Goal: Transaction & Acquisition: Download file/media

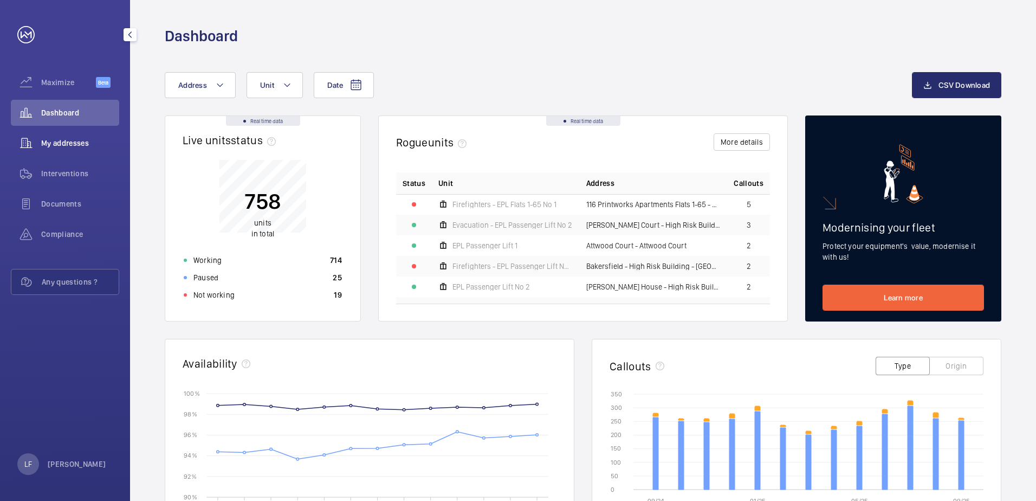
click at [73, 143] on span "My addresses" at bounding box center [80, 143] width 78 height 11
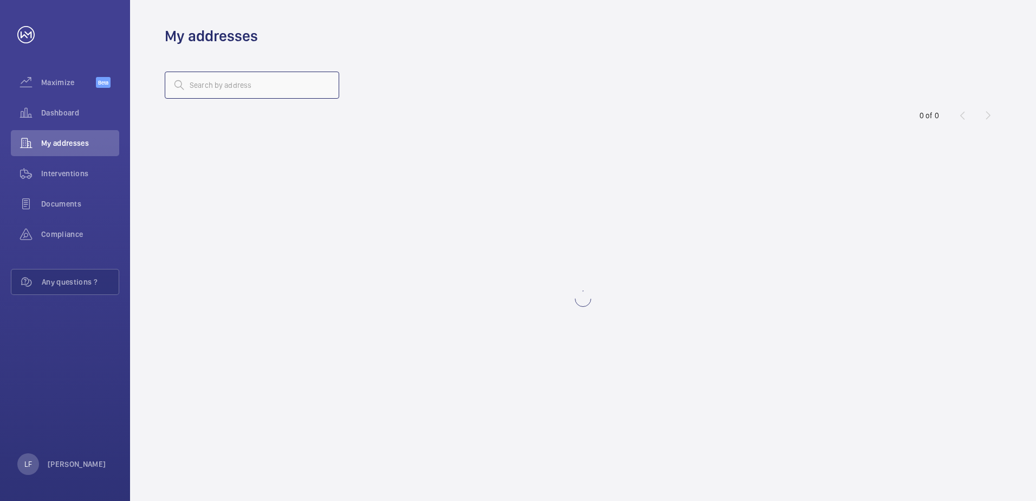
click at [203, 84] on input "text" at bounding box center [252, 85] width 174 height 27
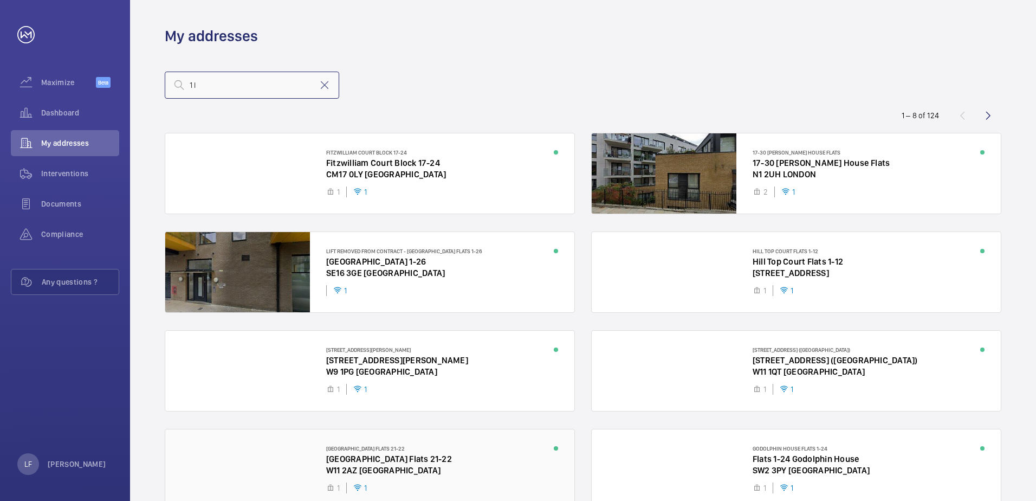
type input "1 l"
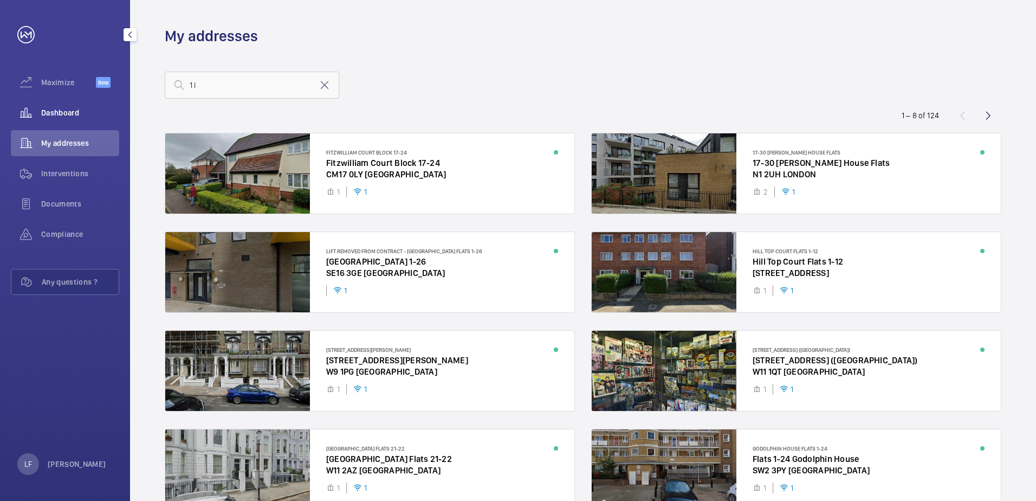
click at [86, 119] on div "Dashboard" at bounding box center [65, 113] width 108 height 26
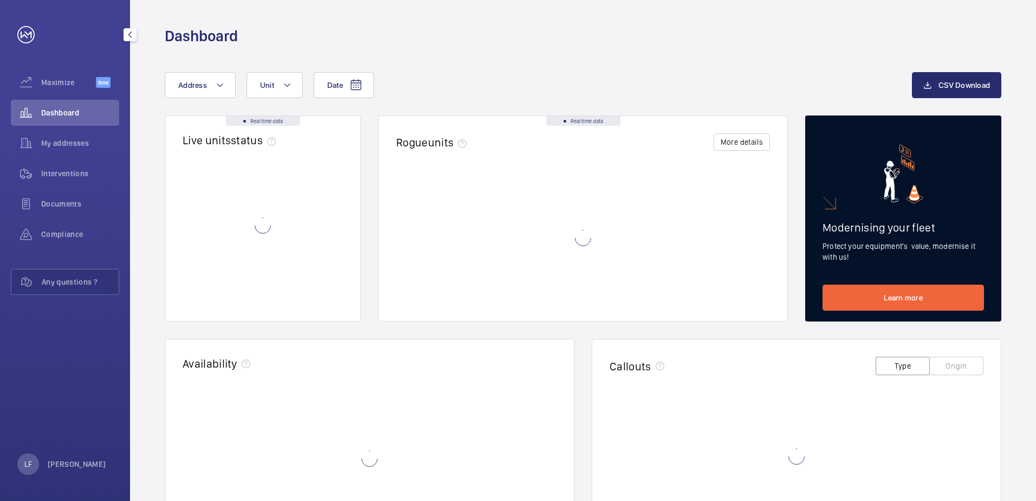
click at [80, 116] on span "Dashboard" at bounding box center [80, 112] width 78 height 11
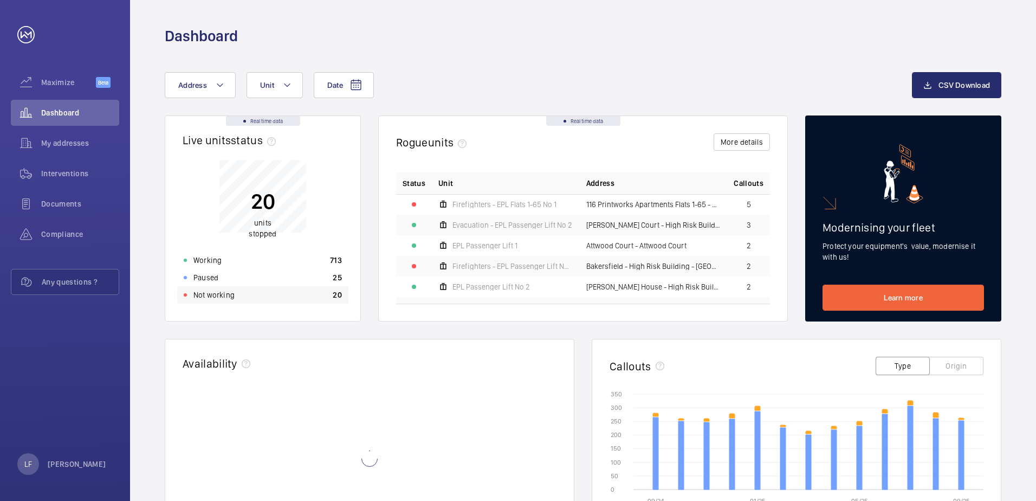
click at [224, 298] on p "Not working" at bounding box center [213, 294] width 41 height 11
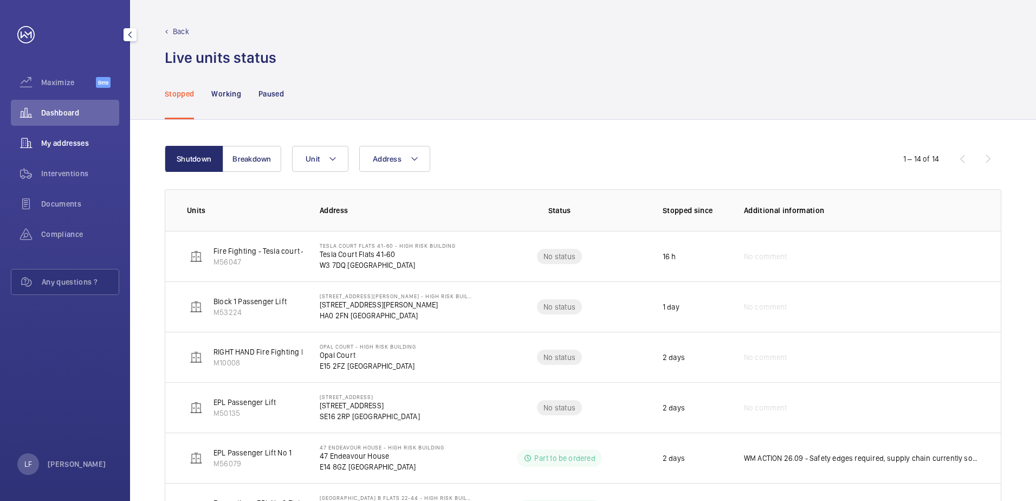
click at [57, 147] on span "My addresses" at bounding box center [80, 143] width 78 height 11
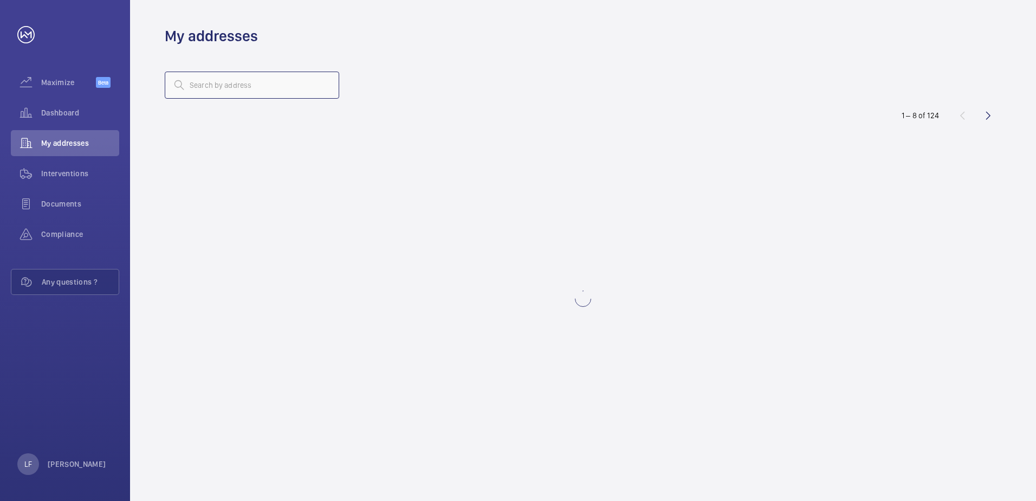
click at [233, 87] on input "text" at bounding box center [252, 85] width 174 height 27
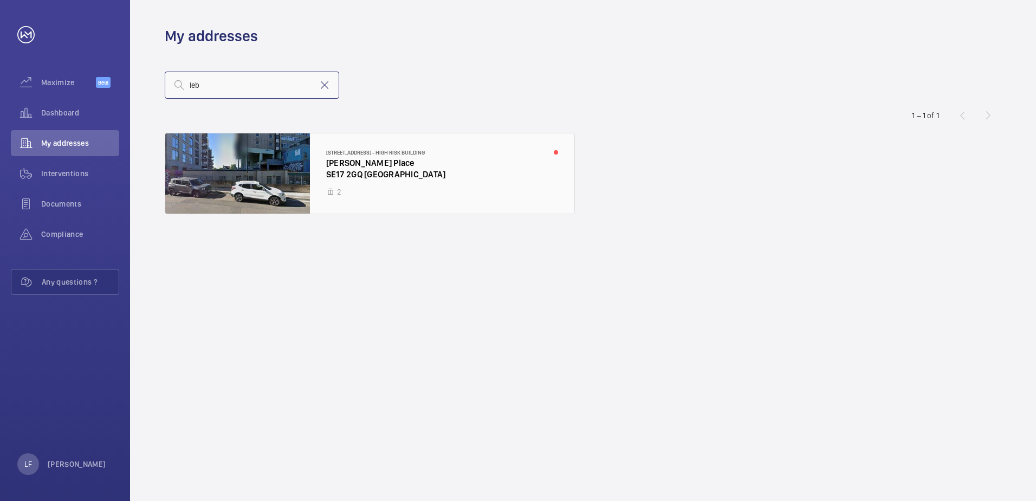
type input "leb"
click at [350, 165] on div at bounding box center [369, 173] width 409 height 80
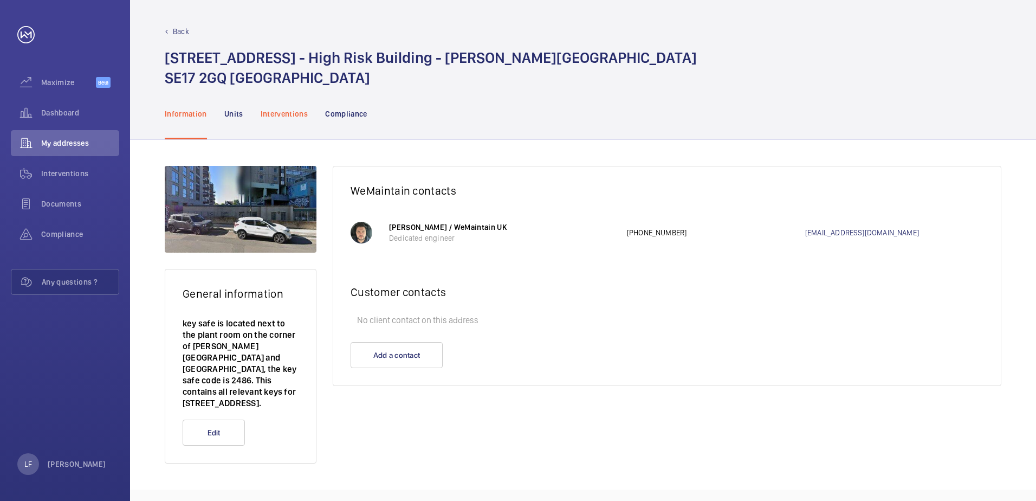
click at [297, 112] on p "Interventions" at bounding box center [285, 113] width 48 height 11
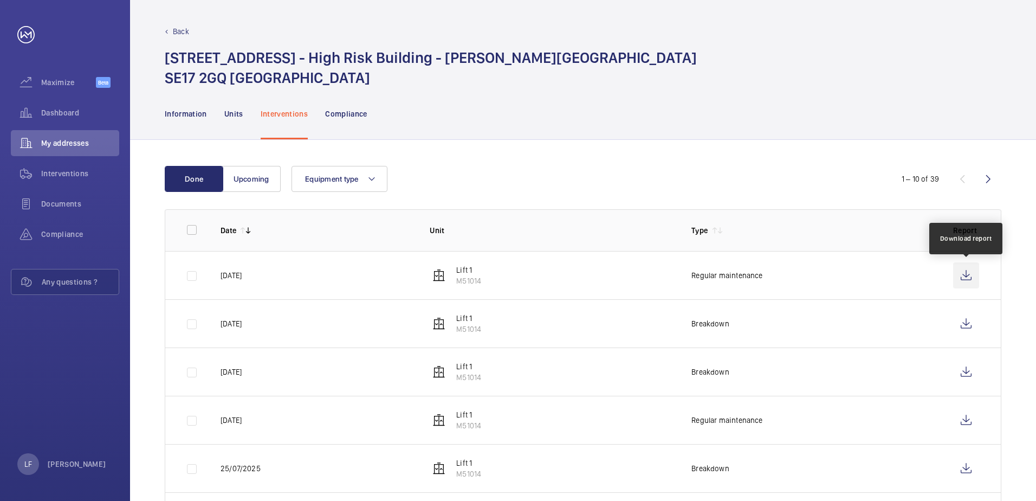
click at [965, 267] on wm-front-icon-button at bounding box center [966, 275] width 26 height 26
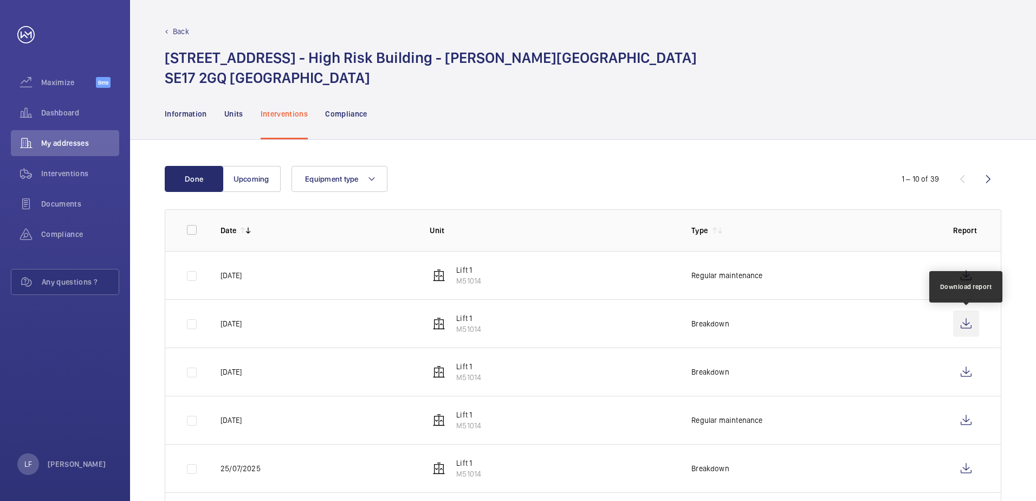
click at [966, 320] on wm-front-icon-button at bounding box center [966, 323] width 26 height 26
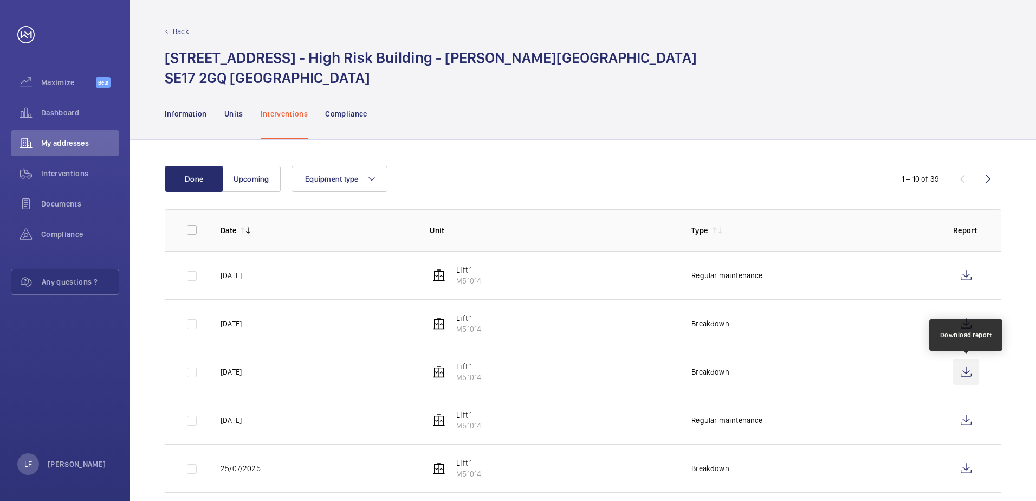
click at [973, 380] on wm-front-icon-button at bounding box center [966, 372] width 26 height 26
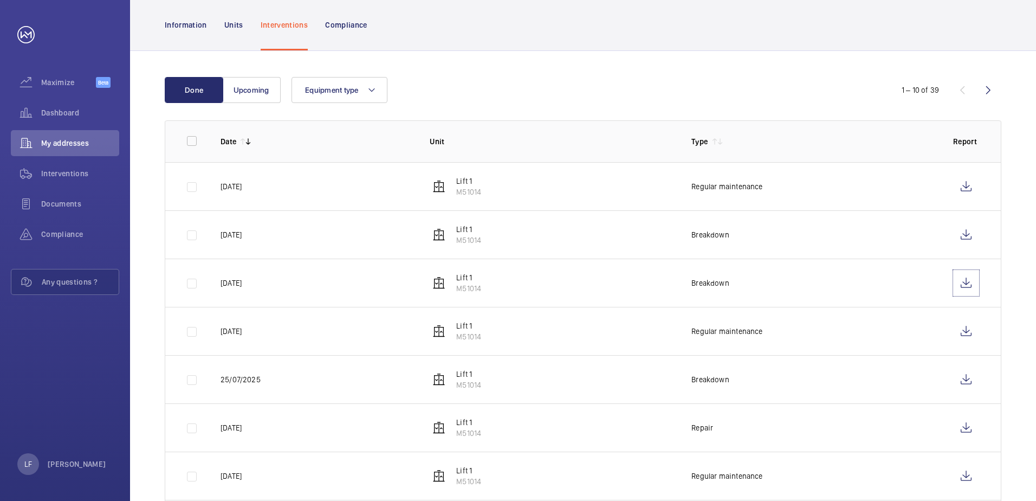
scroll to position [108, 0]
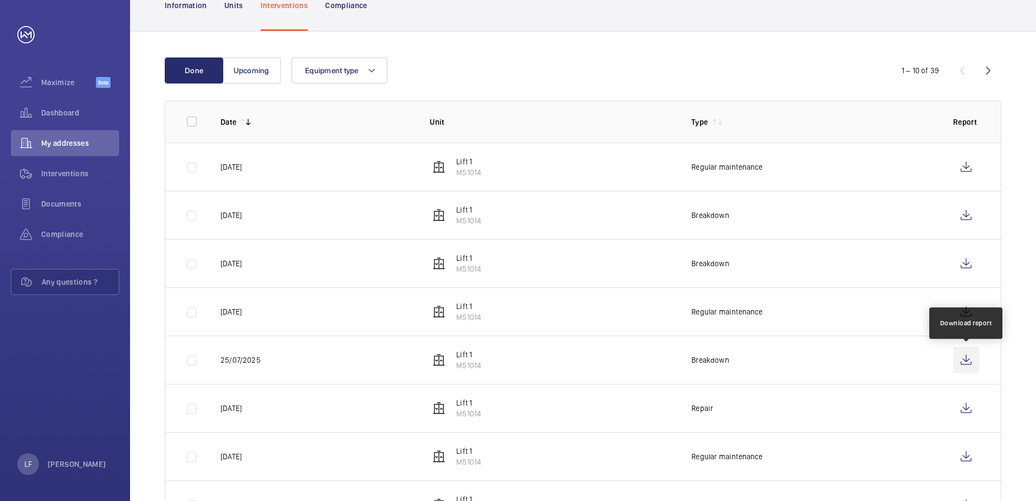
click at [962, 359] on wm-front-icon-button at bounding box center [966, 360] width 26 height 26
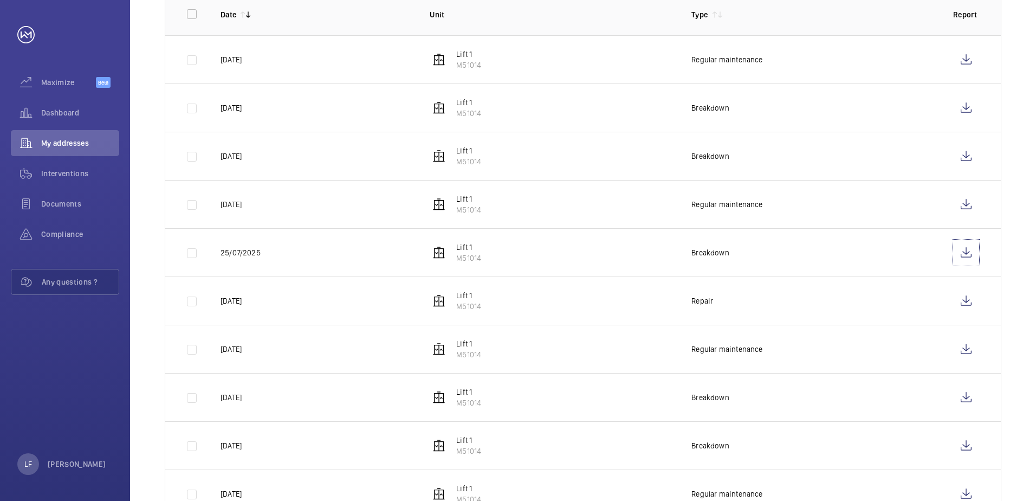
scroll to position [217, 0]
click at [967, 302] on wm-front-icon-button at bounding box center [966, 300] width 26 height 26
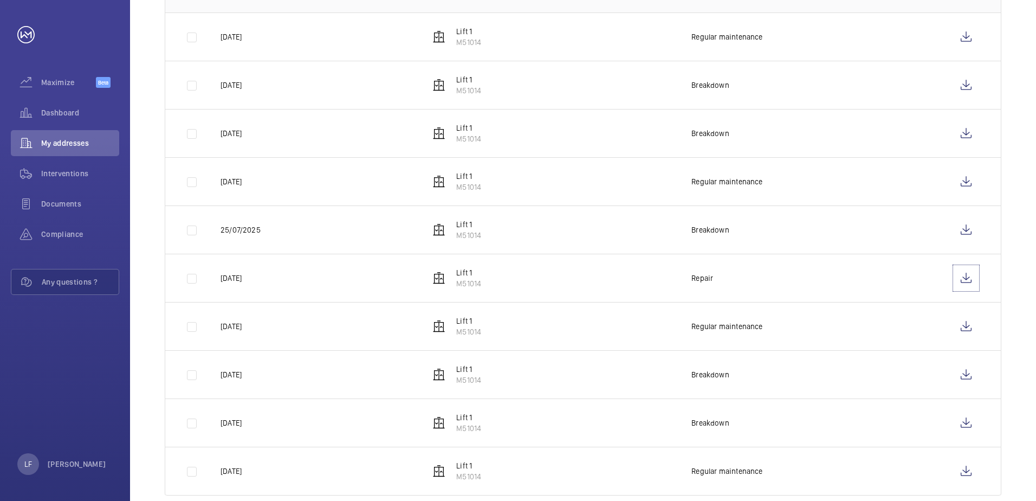
scroll to position [259, 0]
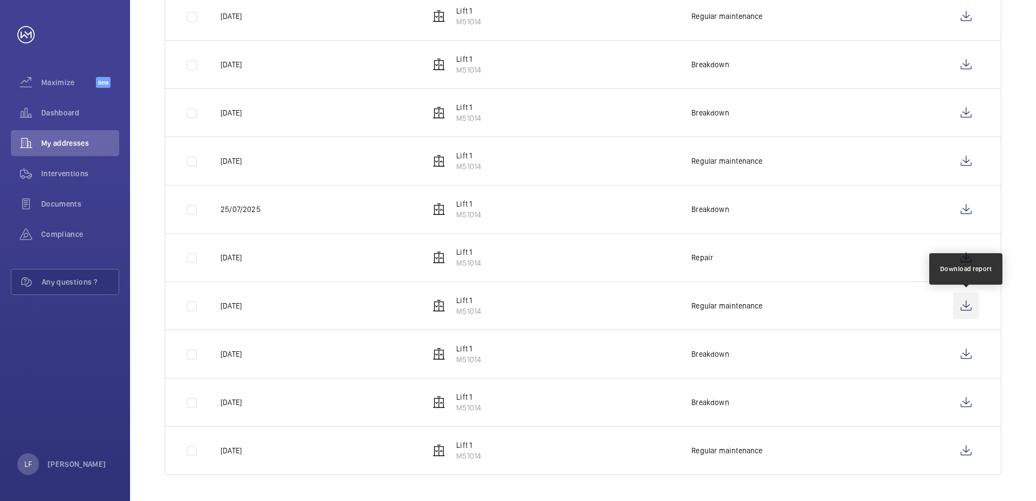
click at [960, 311] on wm-front-icon-button at bounding box center [966, 306] width 26 height 26
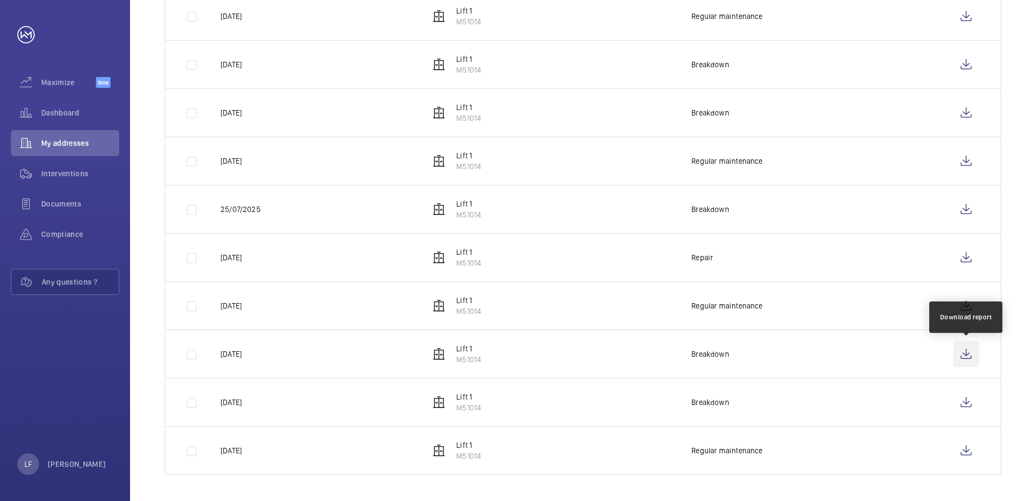
click at [957, 351] on wm-front-icon-button at bounding box center [966, 354] width 26 height 26
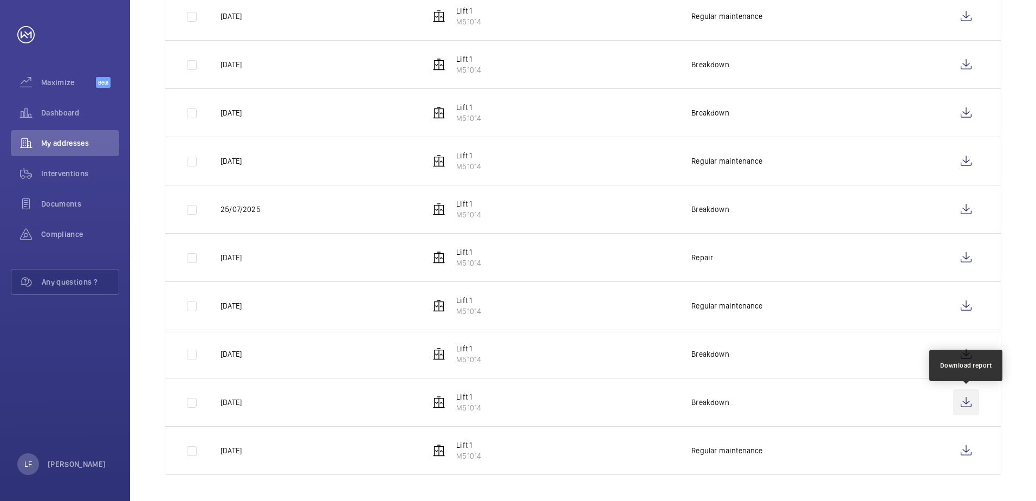
click at [965, 403] on wm-front-icon-button at bounding box center [966, 402] width 26 height 26
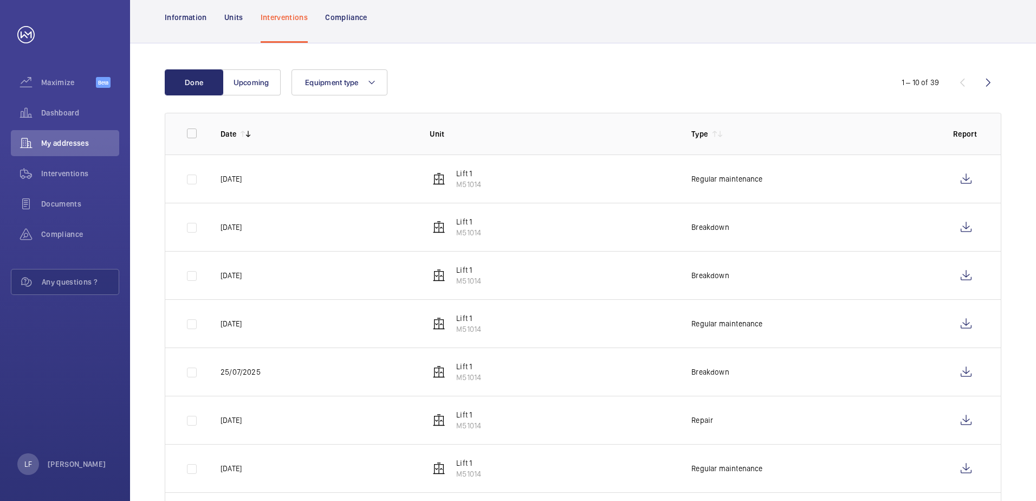
click at [984, 86] on wm-front-icon-button at bounding box center [988, 82] width 26 height 26
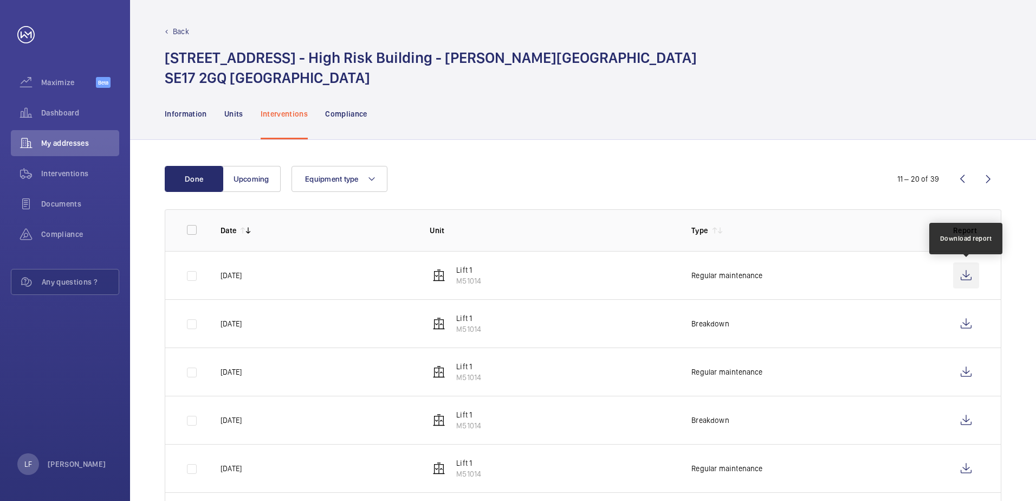
click at [971, 280] on wm-front-icon-button at bounding box center [966, 275] width 26 height 26
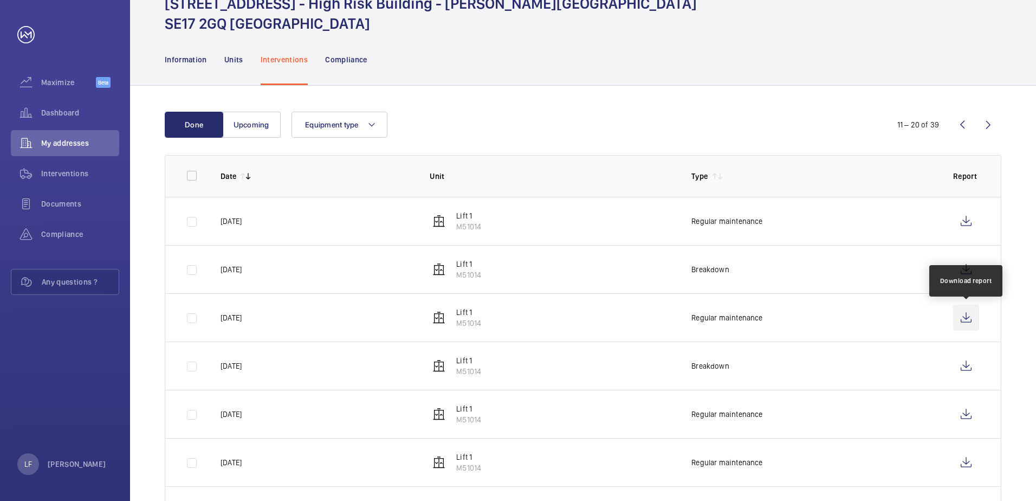
click at [967, 316] on wm-front-icon-button at bounding box center [966, 318] width 26 height 26
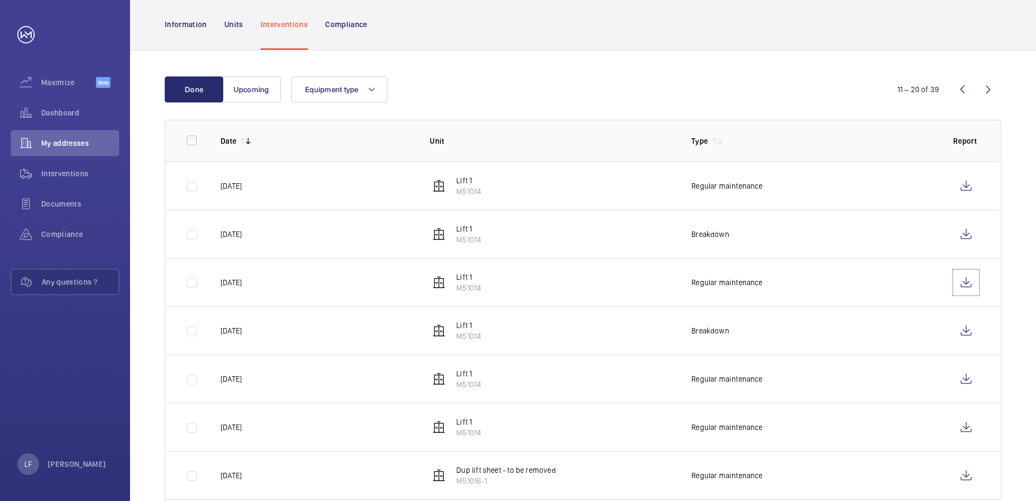
scroll to position [108, 0]
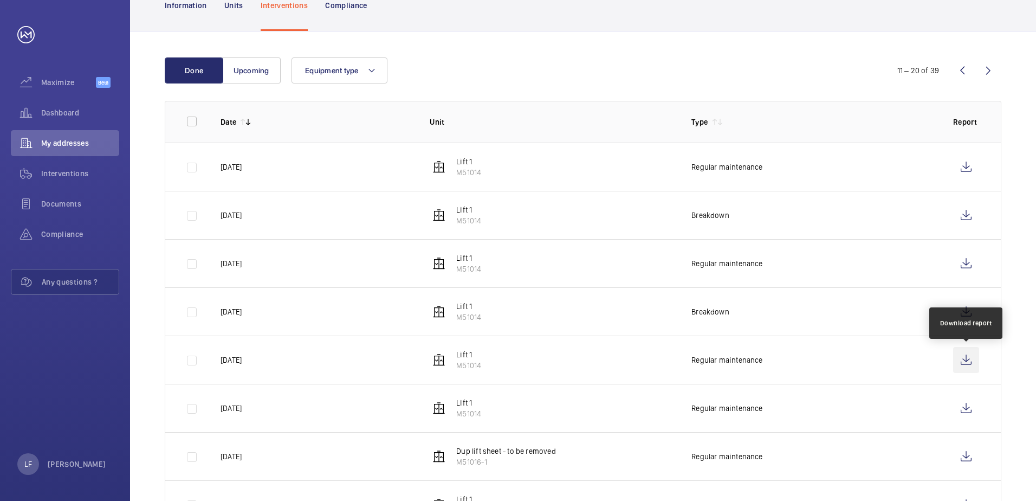
click at [960, 361] on wm-front-icon-button at bounding box center [966, 360] width 26 height 26
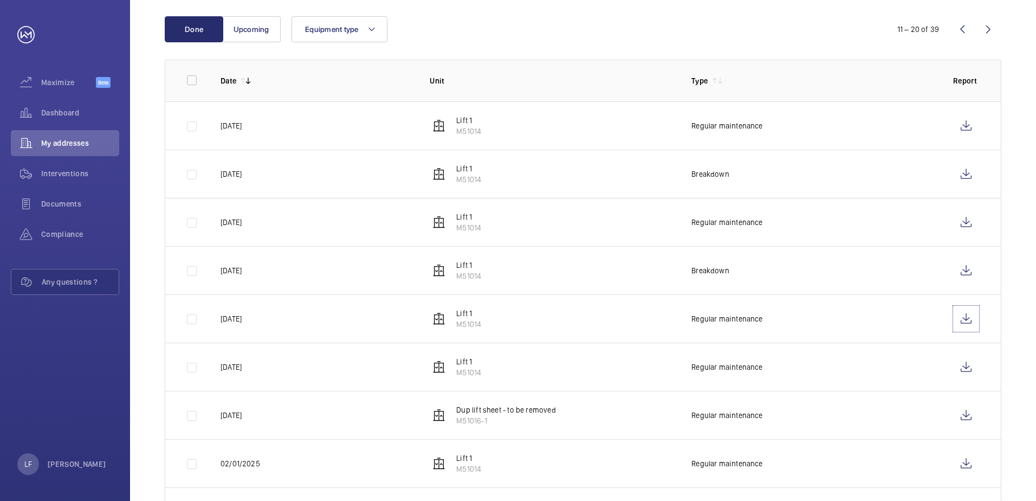
scroll to position [217, 0]
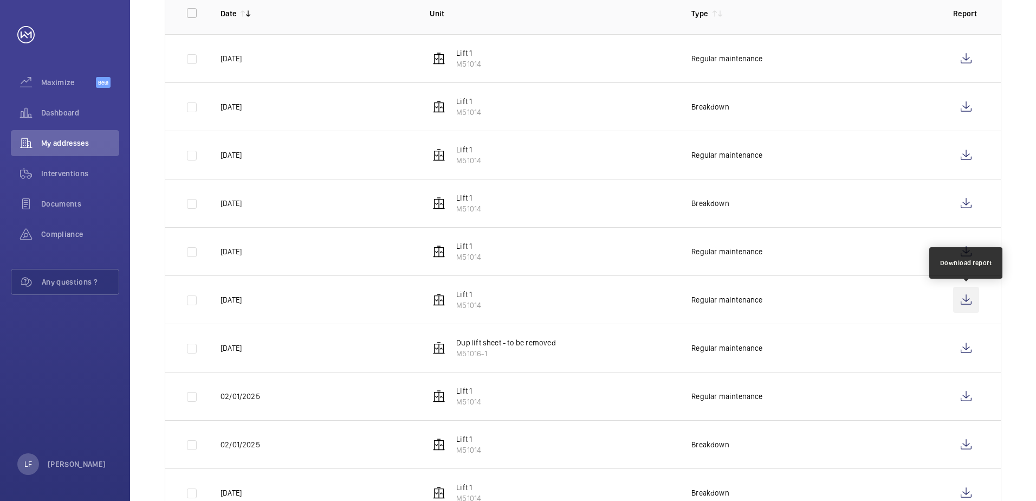
click at [970, 296] on wm-front-icon-button at bounding box center [966, 300] width 26 height 26
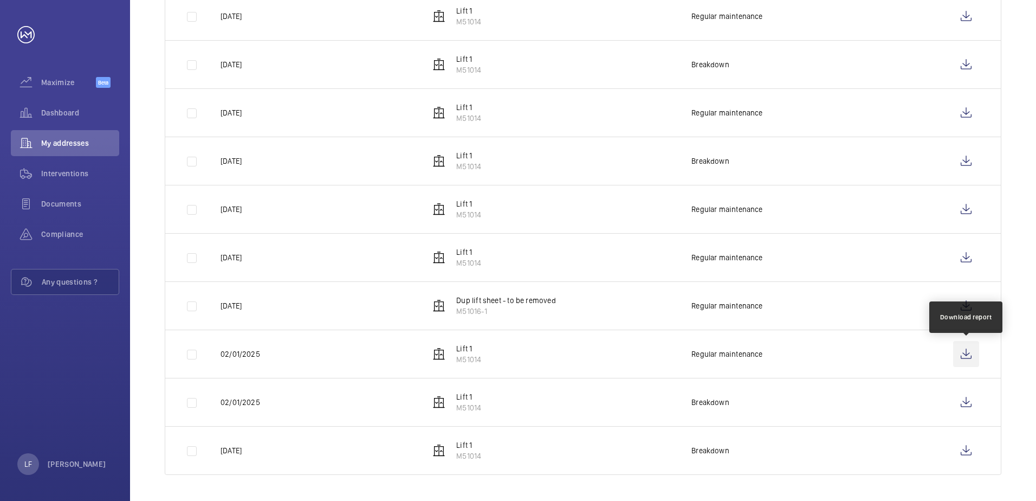
click at [975, 354] on wm-front-icon-button at bounding box center [966, 354] width 26 height 26
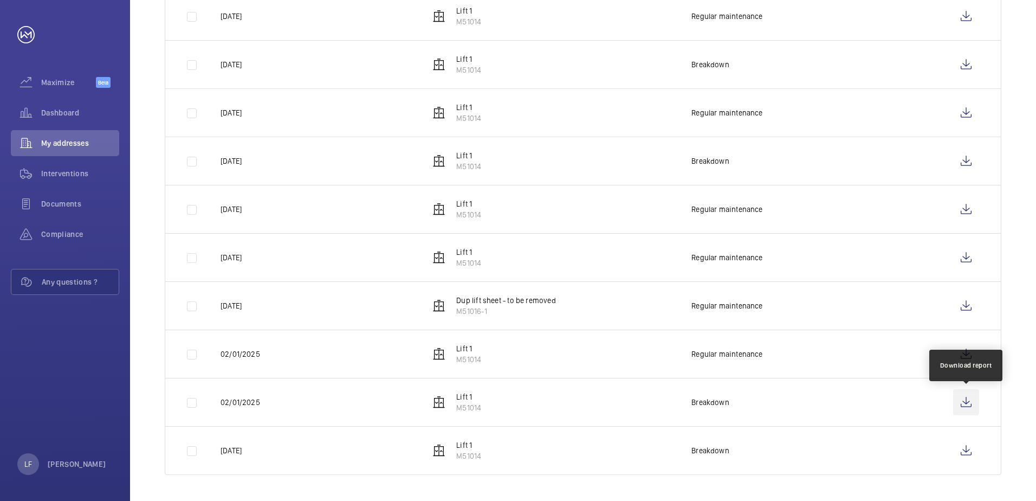
click at [962, 400] on wm-front-icon-button at bounding box center [966, 402] width 26 height 26
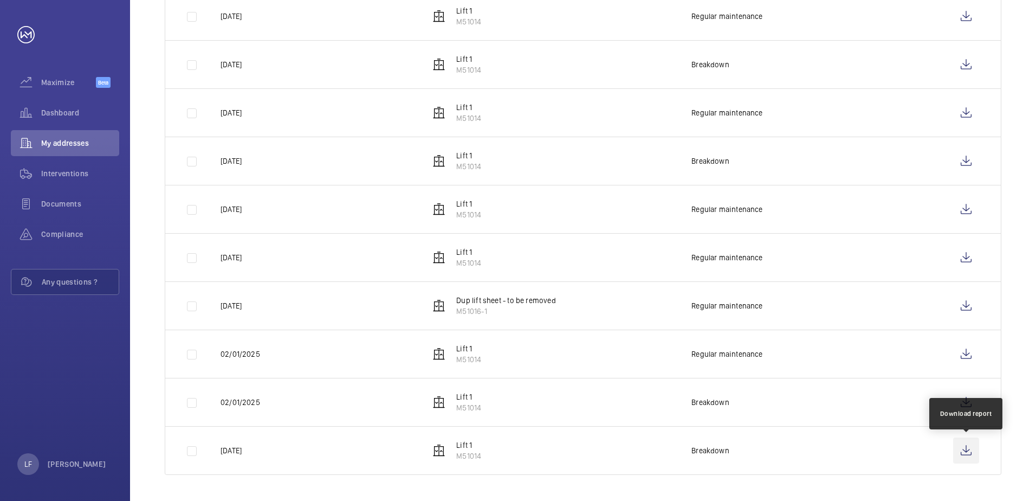
click at [964, 457] on wm-front-icon-button at bounding box center [966, 450] width 26 height 26
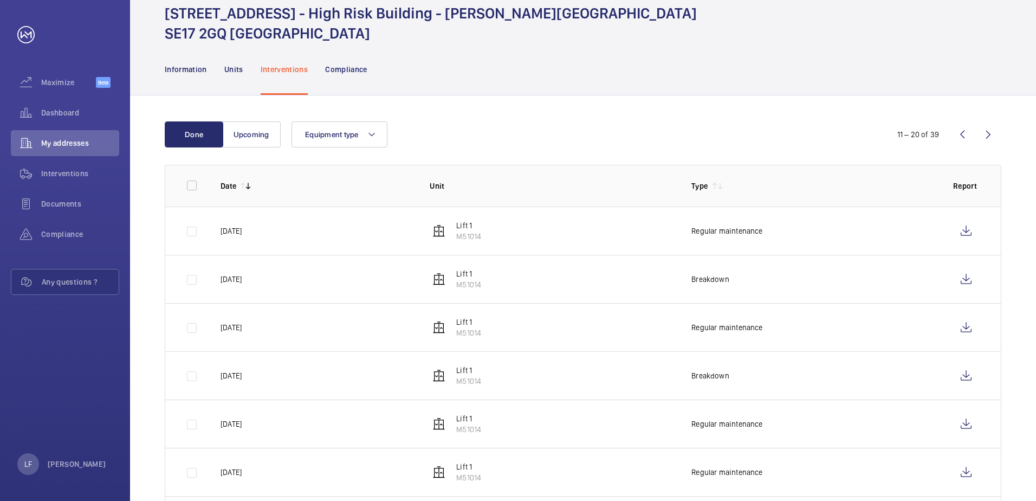
scroll to position [0, 0]
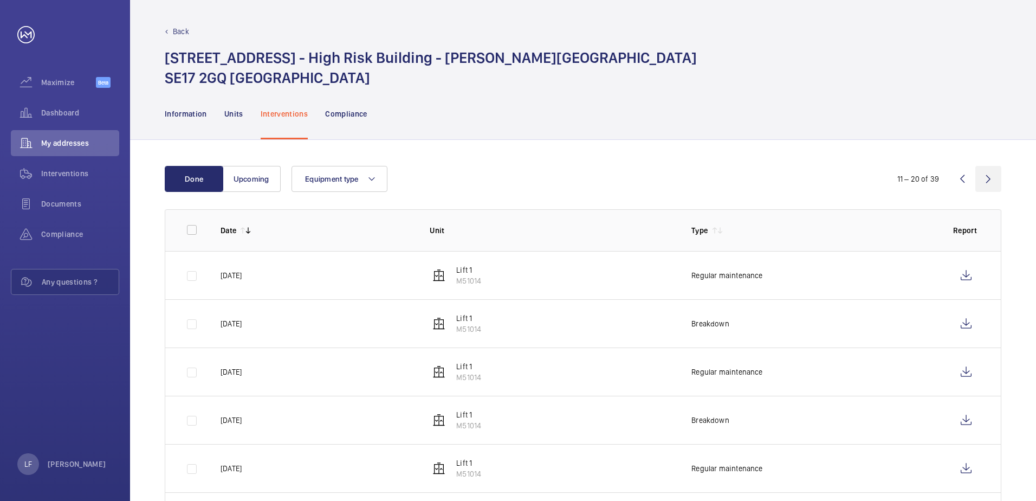
click at [985, 183] on wm-front-icon-button at bounding box center [988, 179] width 26 height 26
click at [961, 320] on wm-front-icon-button at bounding box center [966, 323] width 26 height 26
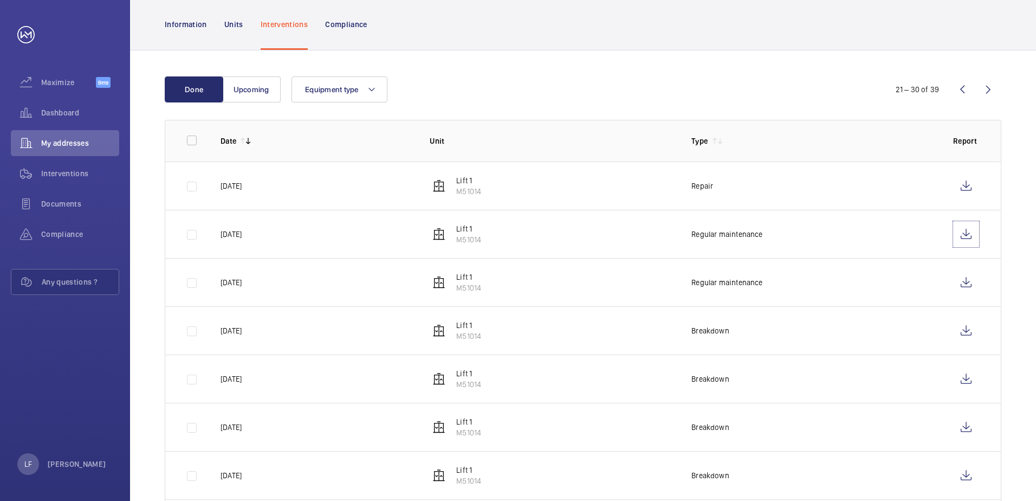
scroll to position [108, 0]
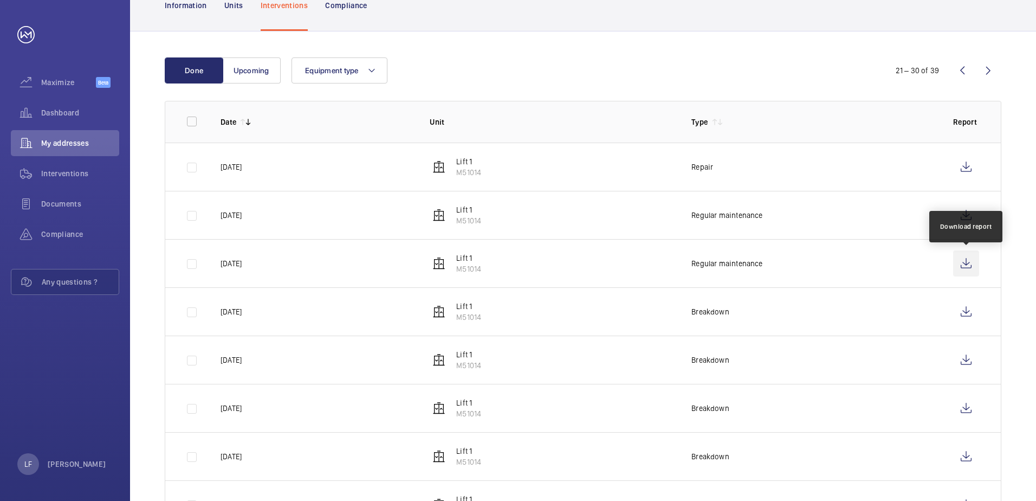
click at [962, 264] on wm-front-icon-button at bounding box center [966, 263] width 26 height 26
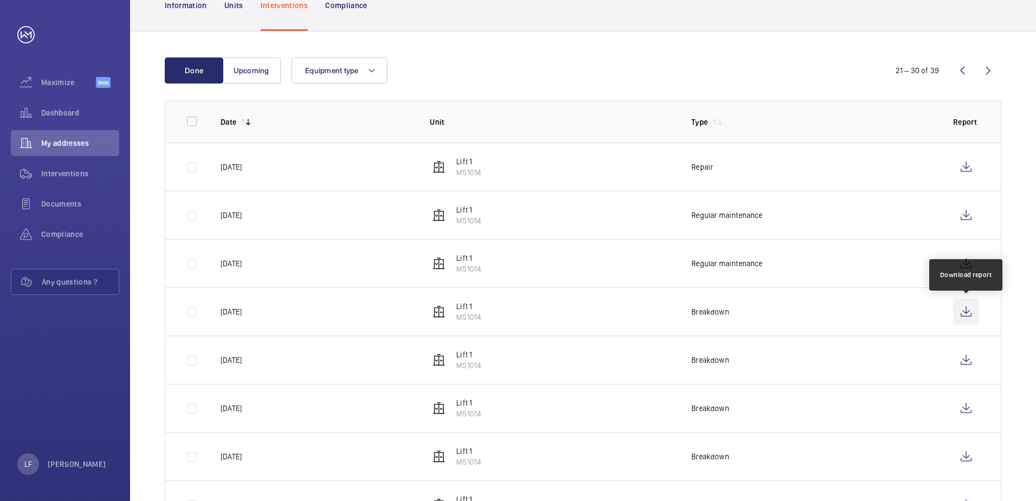
click at [968, 314] on wm-front-icon-button at bounding box center [966, 312] width 26 height 26
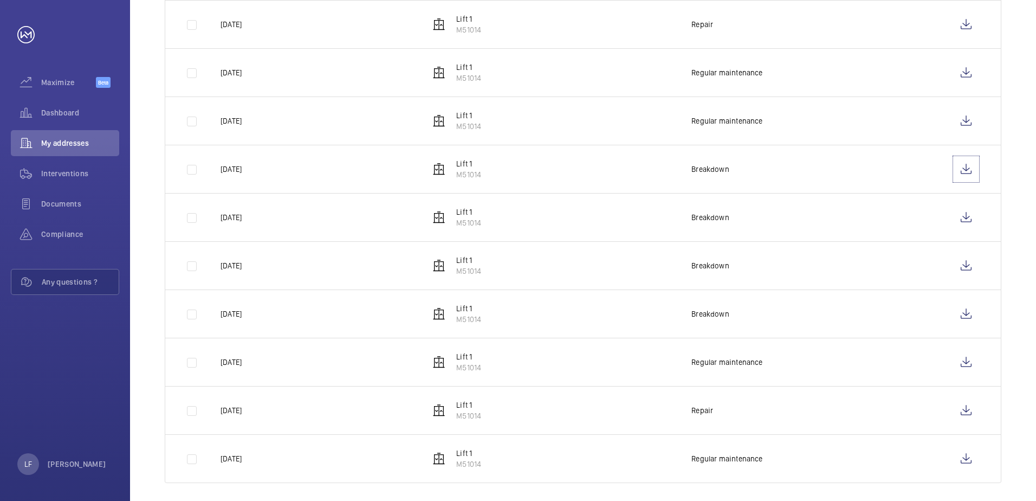
scroll to position [259, 0]
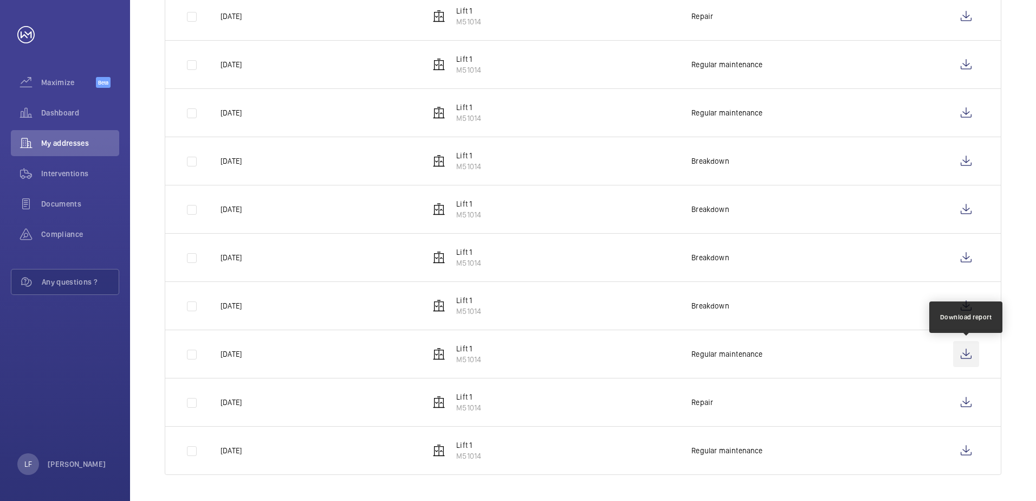
click at [960, 350] on wm-front-icon-button at bounding box center [966, 354] width 26 height 26
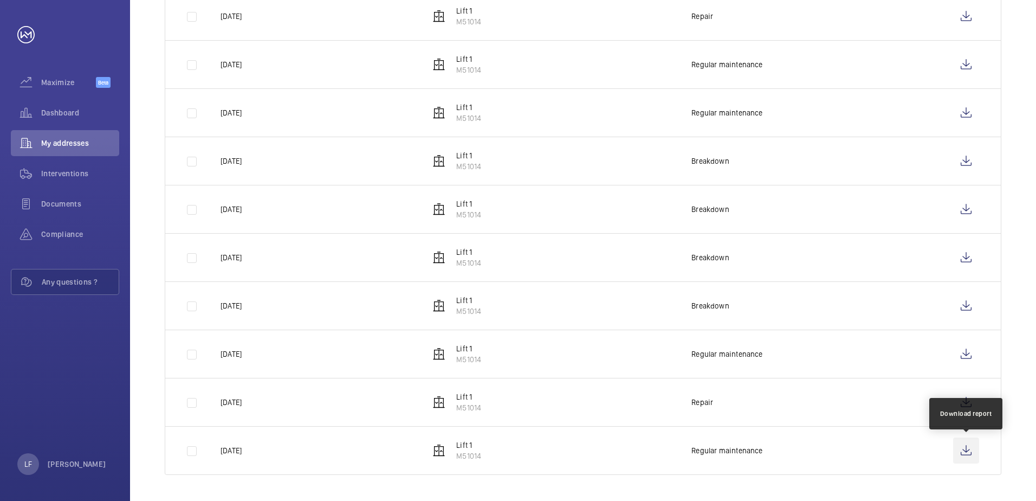
click at [953, 455] on wm-front-icon-button at bounding box center [966, 450] width 26 height 26
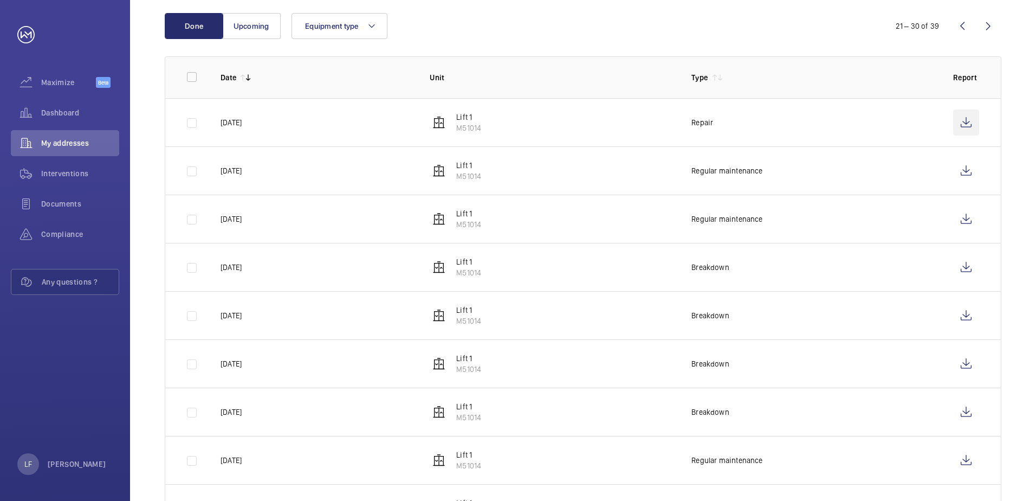
scroll to position [42, 0]
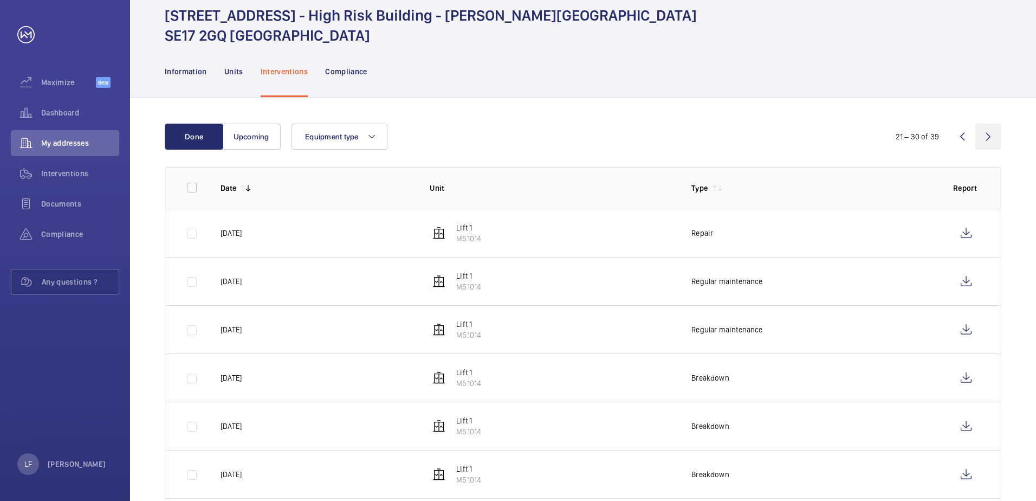
click at [993, 131] on wm-front-icon-button at bounding box center [988, 137] width 26 height 26
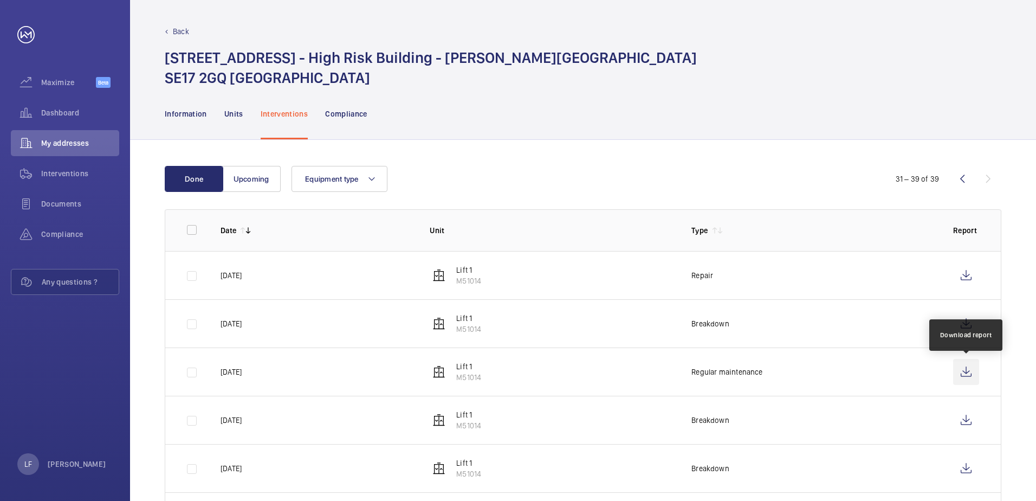
click at [965, 370] on wm-front-icon-button at bounding box center [966, 372] width 26 height 26
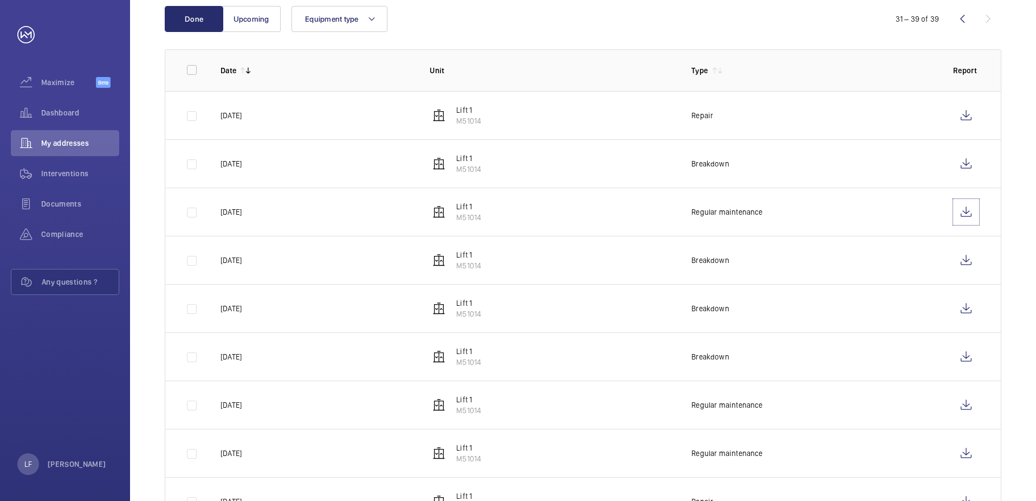
scroll to position [163, 0]
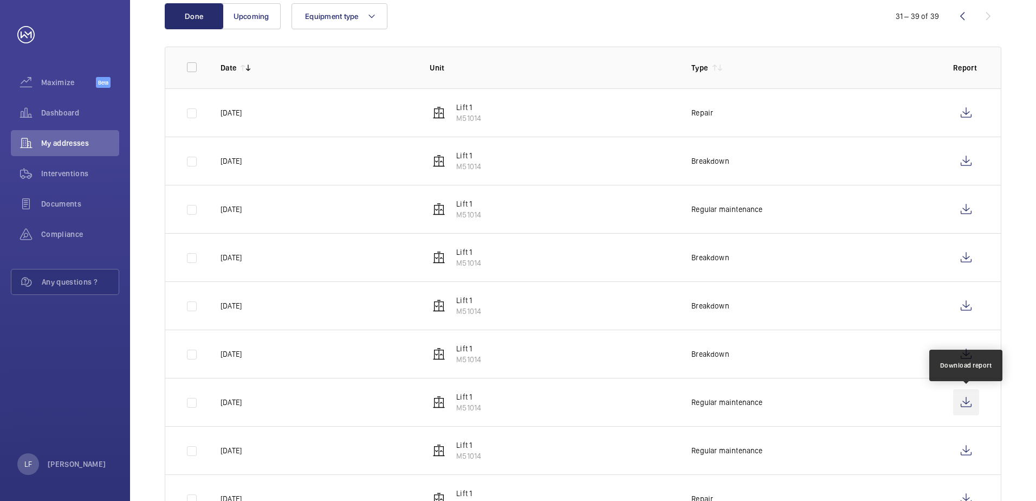
click at [962, 395] on wm-front-icon-button at bounding box center [966, 402] width 26 height 26
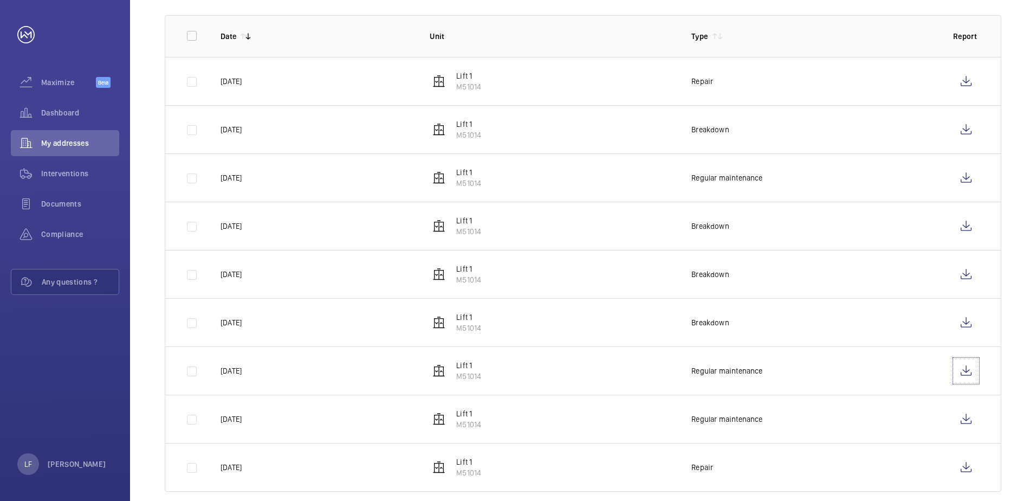
scroll to position [211, 0]
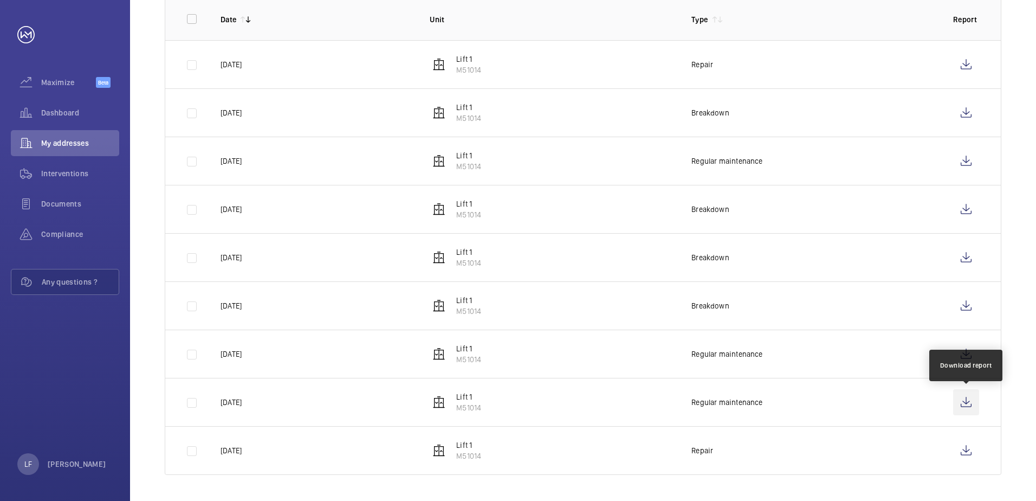
click at [974, 403] on wm-front-icon-button at bounding box center [966, 402] width 26 height 26
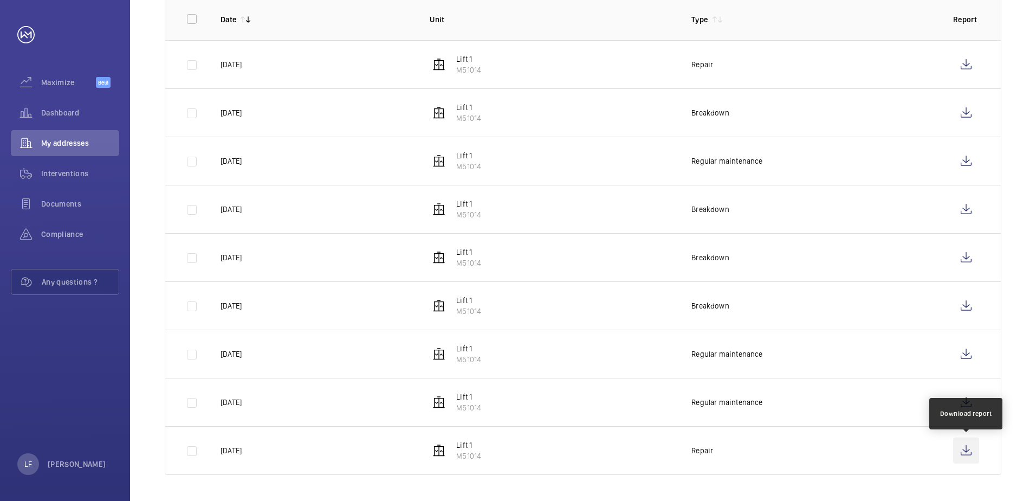
click at [968, 457] on wm-front-icon-button at bounding box center [966, 450] width 26 height 26
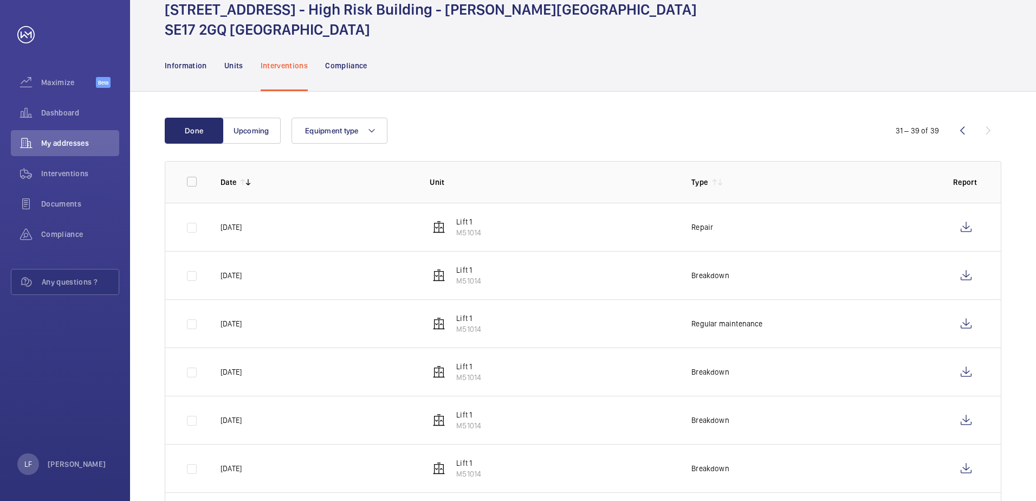
scroll to position [0, 0]
